Goal: Information Seeking & Learning: Learn about a topic

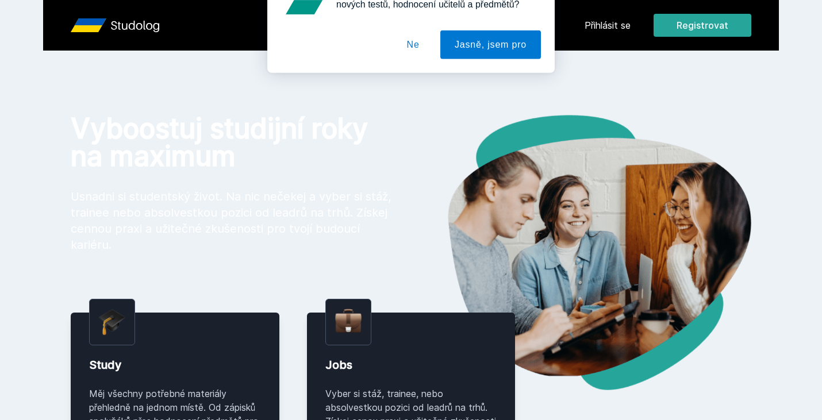
click at [593, 27] on div "[PERSON_NAME] dostávat tipy ohledně studia, nových testů, hodnocení učitelů a p…" at bounding box center [411, 51] width 822 height 102
click at [605, 25] on div "[PERSON_NAME] dostávat tipy ohledně studia, nových testů, hodnocení učitelů a p…" at bounding box center [411, 51] width 822 height 102
click at [407, 71] on button "Ne" at bounding box center [413, 74] width 41 height 29
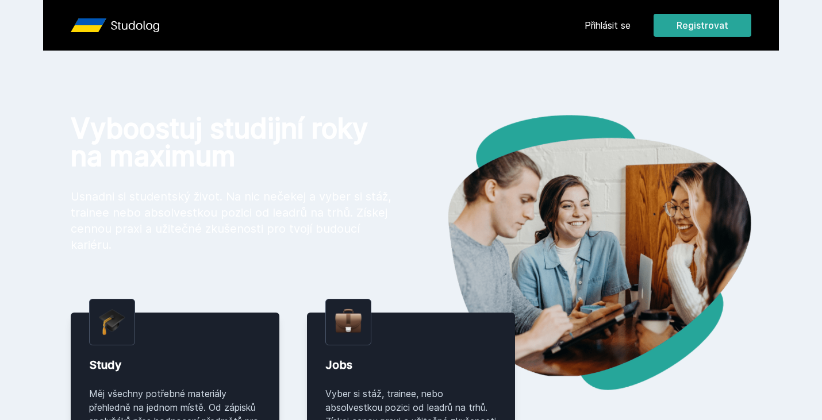
click at [594, 26] on link "Přihlásit se" at bounding box center [607, 25] width 46 height 14
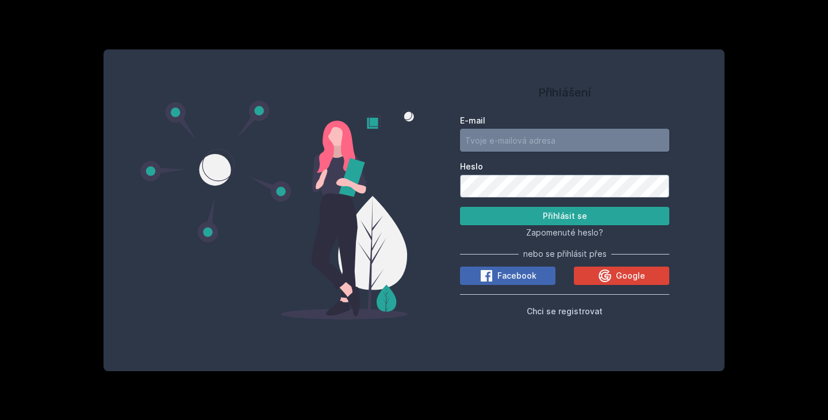
click at [520, 143] on input "E-mail" at bounding box center [564, 140] width 209 height 23
type input "[EMAIL_ADDRESS][DOMAIN_NAME]"
click at [460, 207] on button "Přihlásit se" at bounding box center [564, 216] width 209 height 18
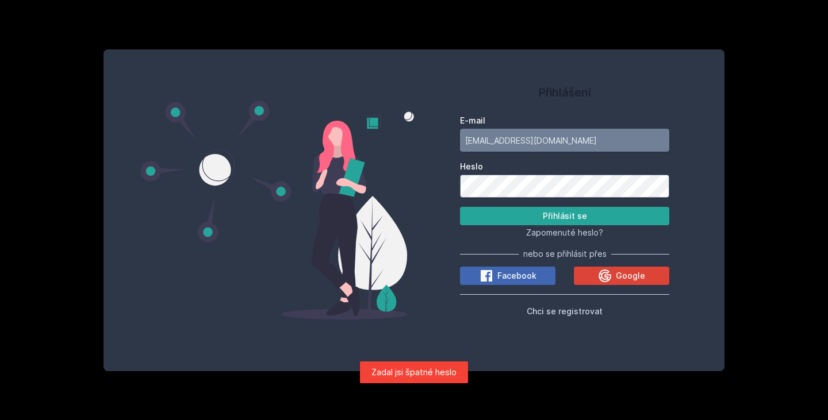
click at [460, 207] on button "Přihlásit se" at bounding box center [564, 216] width 209 height 18
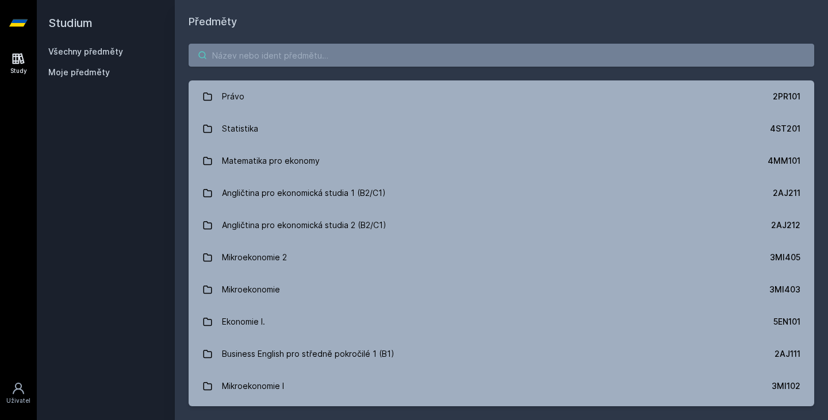
click at [343, 60] on input "search" at bounding box center [500, 55] width 625 height 23
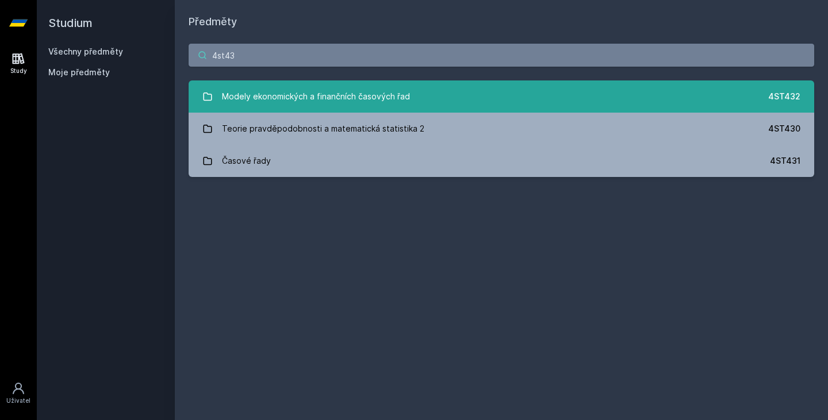
type input "4st43"
click at [513, 92] on link "Modely ekonomických a finančních časových řad 4ST432" at bounding box center [500, 96] width 625 height 32
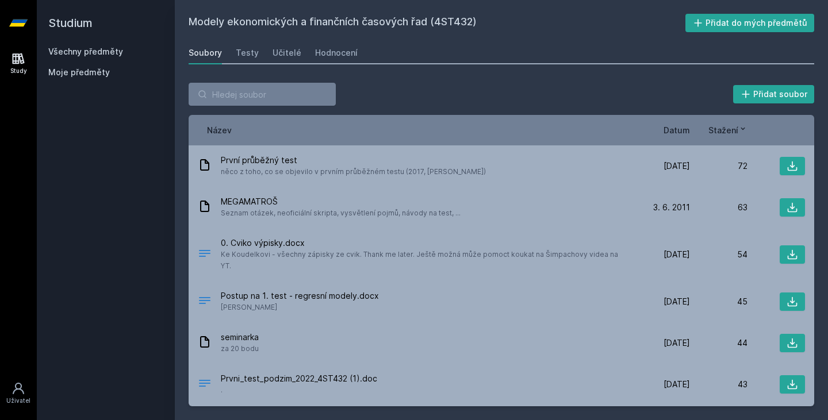
click at [683, 136] on span "Datum" at bounding box center [676, 130] width 26 height 12
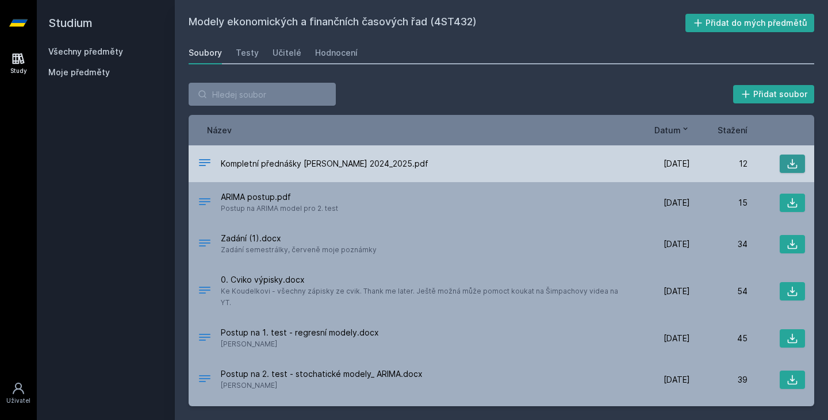
click at [788, 160] on icon at bounding box center [791, 163] width 11 height 11
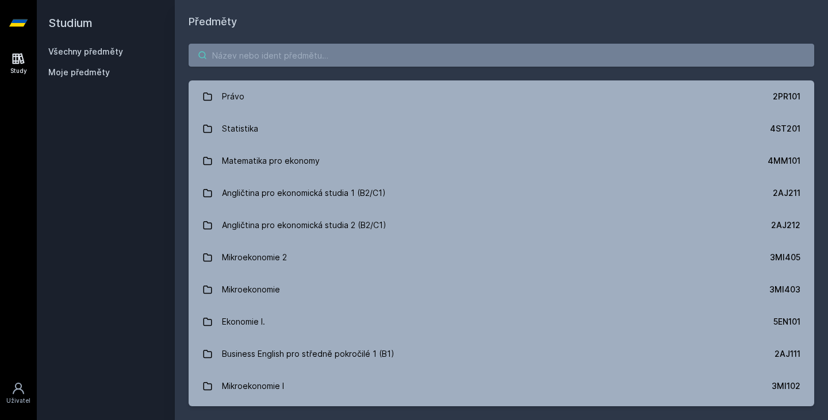
click at [249, 59] on input "search" at bounding box center [500, 55] width 625 height 23
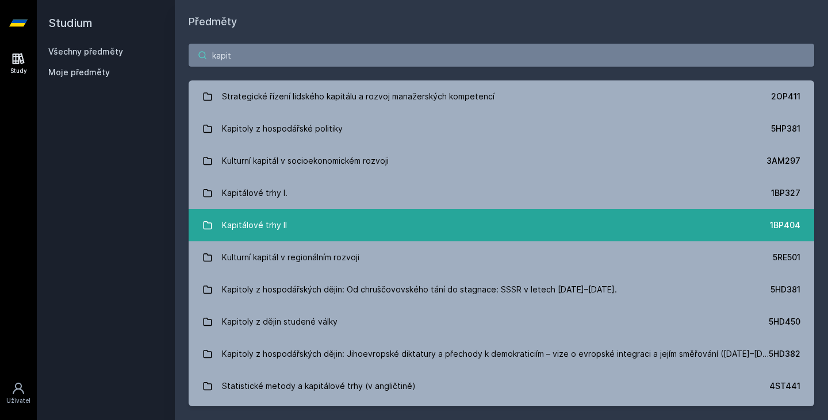
type input "kapit"
click at [451, 209] on link "Kapitálové trhy II 1BP404" at bounding box center [500, 225] width 625 height 32
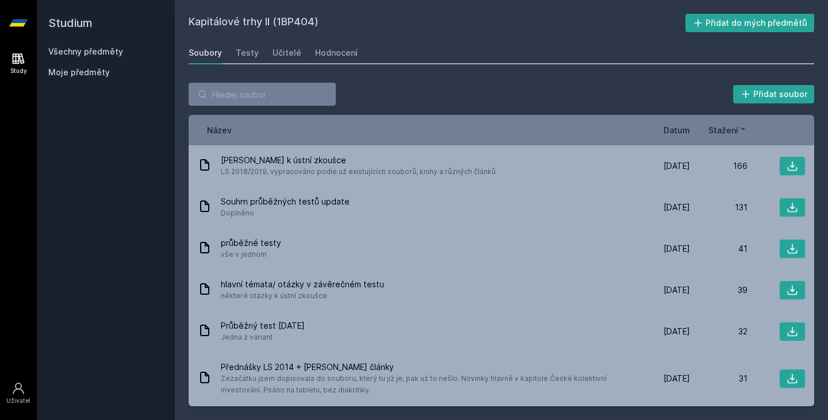
click at [685, 136] on div "Název Datum Stažení" at bounding box center [500, 130] width 625 height 30
click at [683, 134] on span "Datum" at bounding box center [676, 130] width 26 height 12
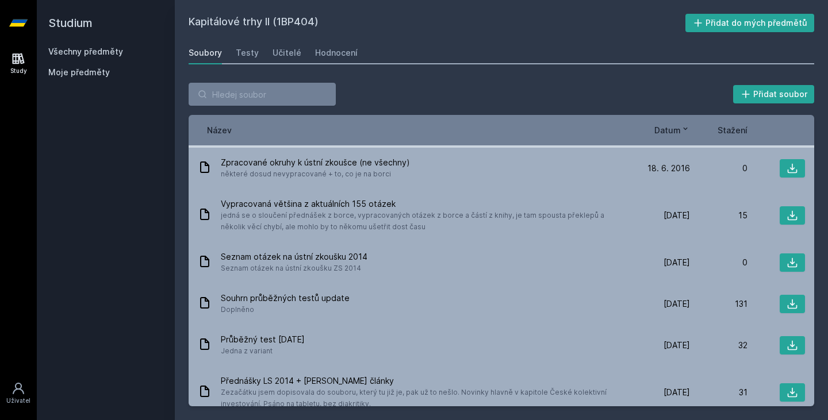
scroll to position [80, 0]
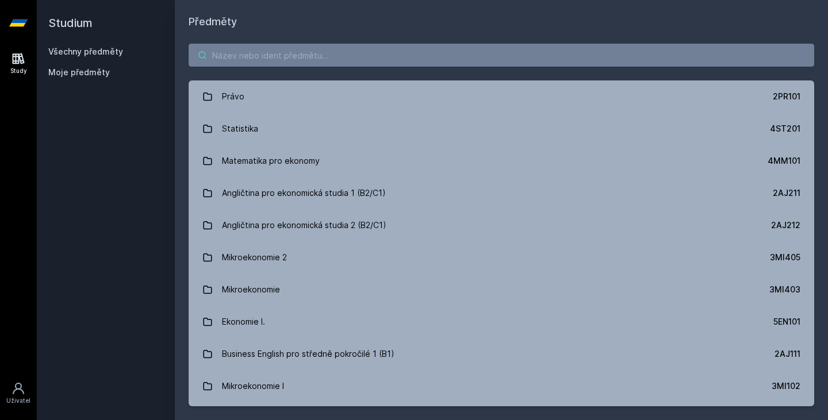
click at [393, 62] on input "search" at bounding box center [500, 55] width 625 height 23
type input "j"
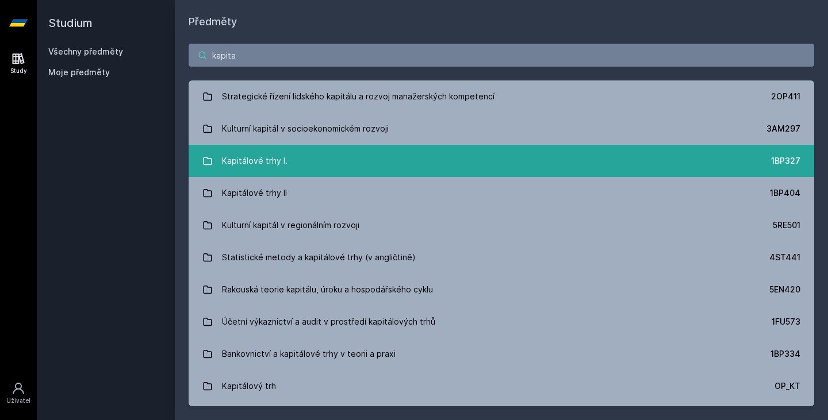
type input "kapita"
click at [377, 148] on link "Kapitálové trhy I. 1BP327" at bounding box center [500, 161] width 625 height 32
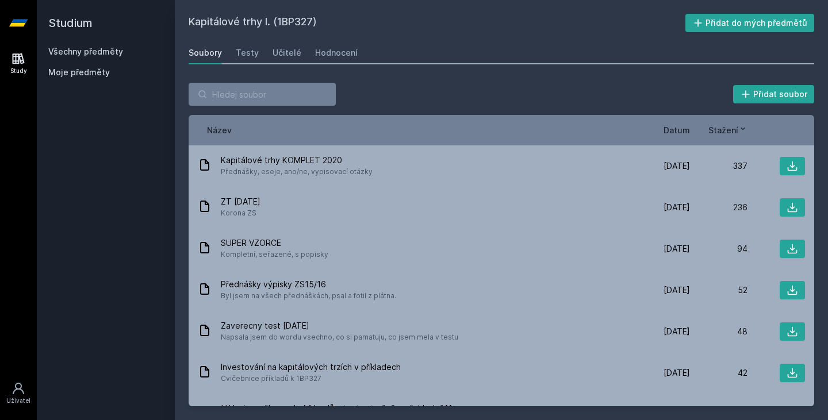
click at [668, 125] on span "Datum" at bounding box center [676, 130] width 26 height 12
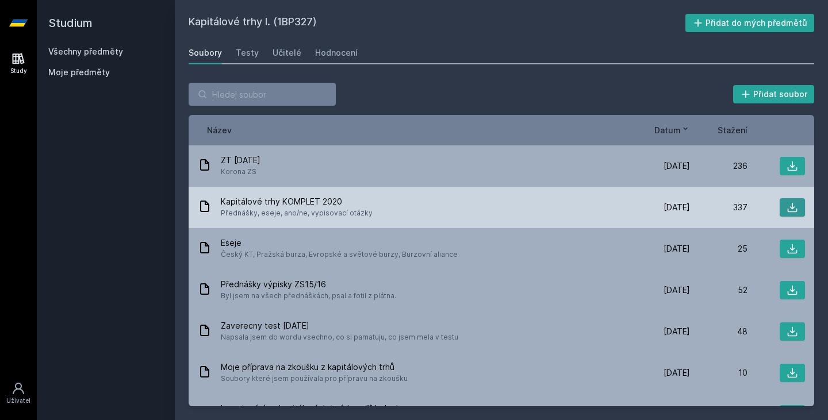
click at [786, 211] on icon at bounding box center [791, 207] width 11 height 11
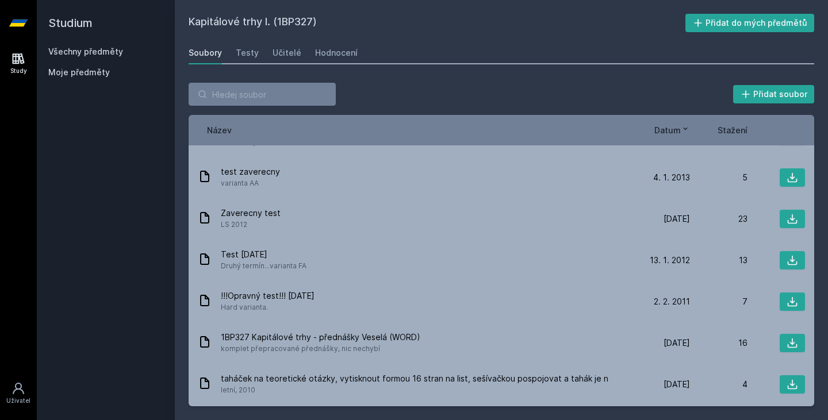
scroll to position [321, 0]
click at [273, 89] on input "search" at bounding box center [261, 94] width 147 height 23
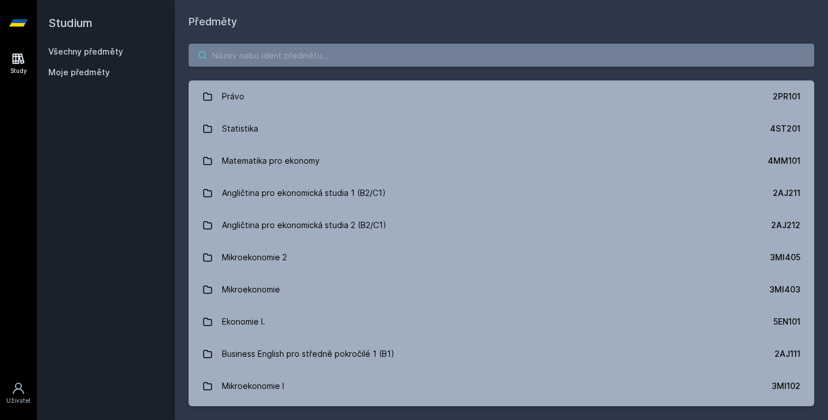
click at [284, 59] on input "search" at bounding box center [500, 55] width 625 height 23
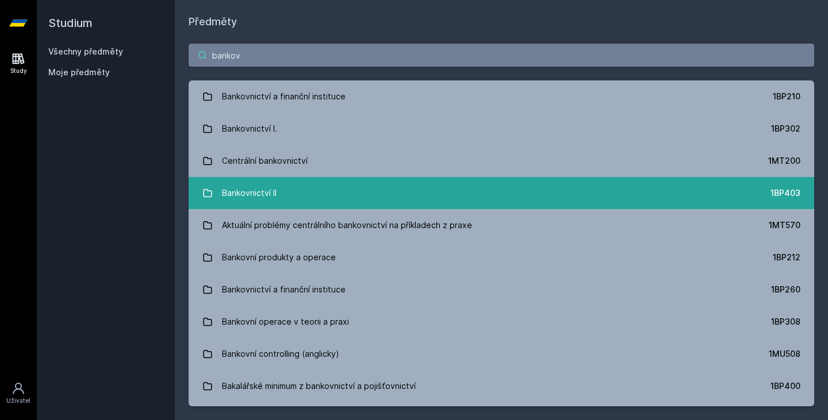
type input "bankov"
click at [318, 192] on link "Bankovnictví II 1BP403" at bounding box center [500, 193] width 625 height 32
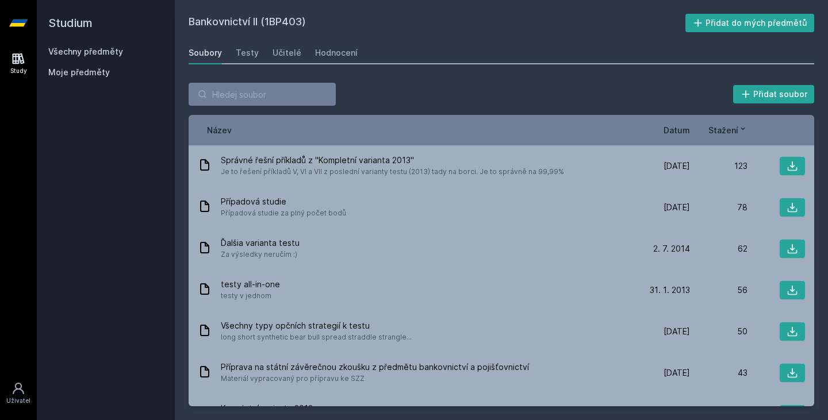
click at [671, 125] on span "Datum" at bounding box center [676, 130] width 26 height 12
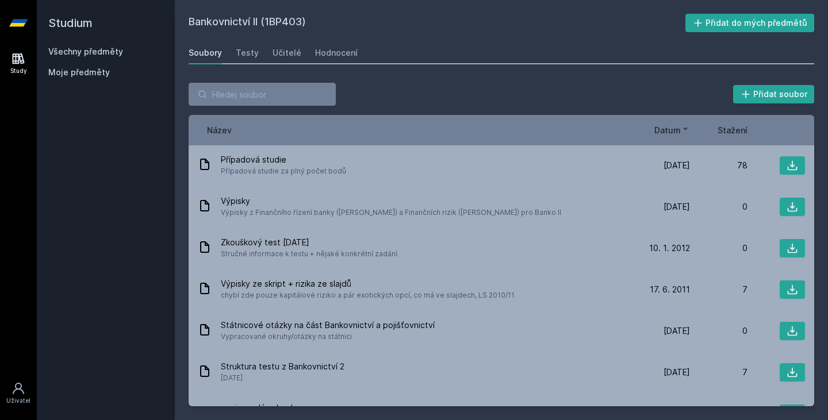
scroll to position [673, 0]
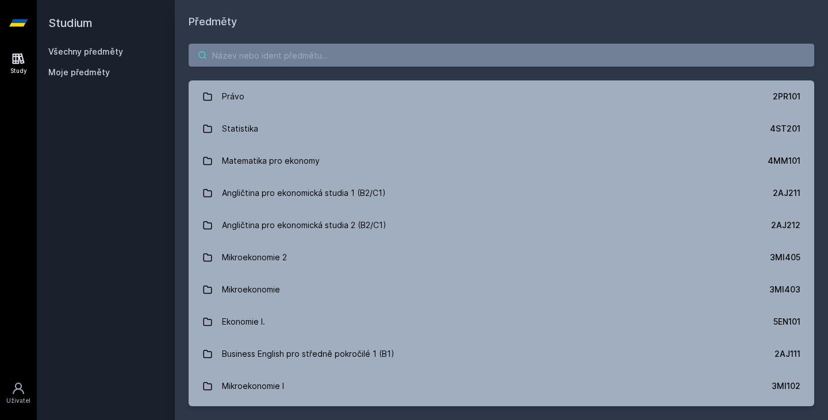
click at [627, 62] on input "search" at bounding box center [500, 55] width 625 height 23
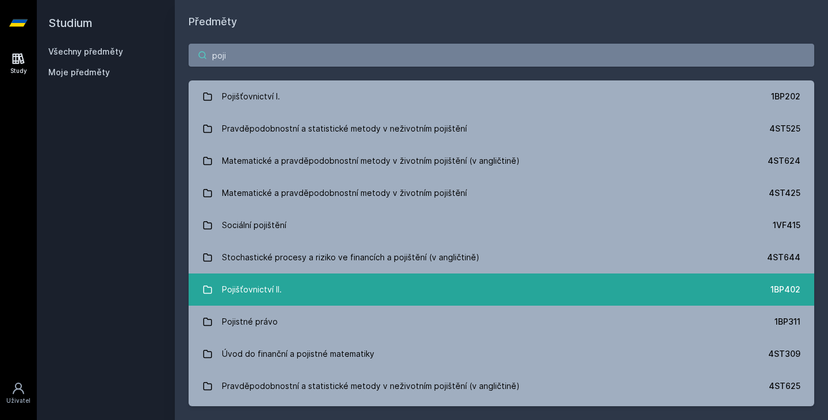
type input "poji"
click at [382, 282] on link "Pojišťovnictví II. 1BP402" at bounding box center [500, 290] width 625 height 32
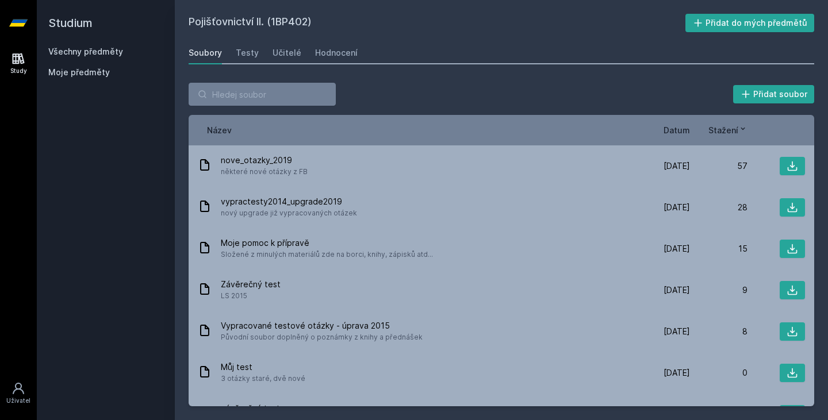
click at [664, 128] on span "Datum" at bounding box center [676, 130] width 26 height 12
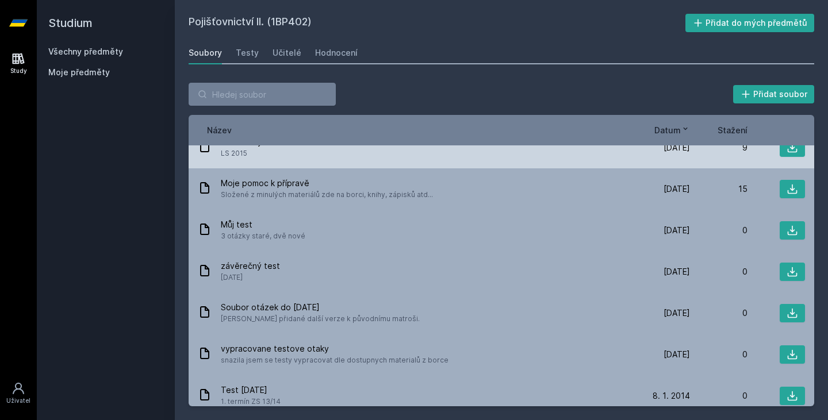
scroll to position [102, 0]
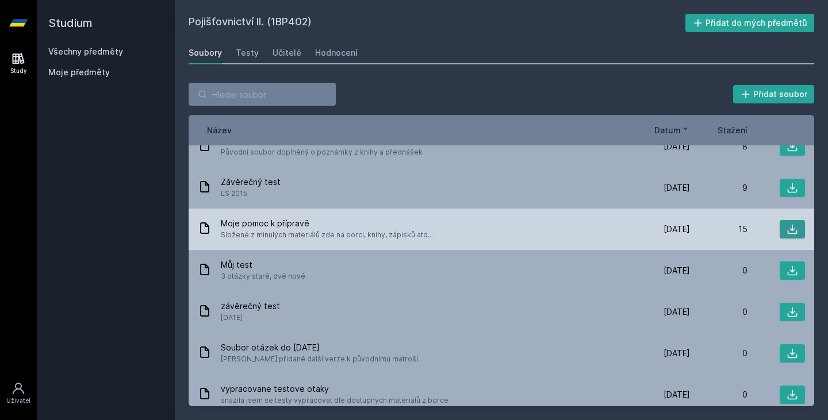
click at [780, 224] on button at bounding box center [791, 229] width 25 height 18
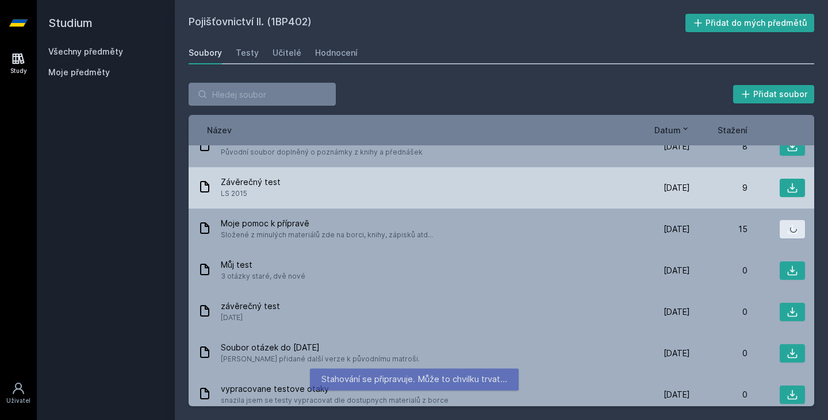
scroll to position [0, 0]
